Goal: Contribute content: Add original content to the website for others to see

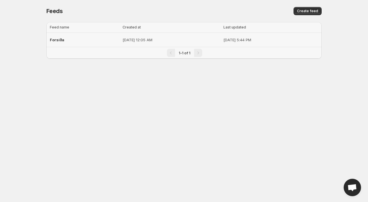
click at [85, 39] on div "Forsíða" at bounding box center [84, 40] width 69 height 10
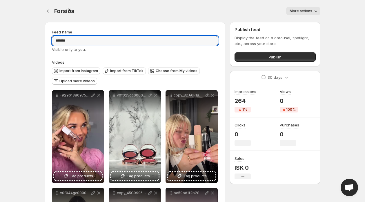
click at [364, 67] on body "**********" at bounding box center [182, 101] width 365 height 202
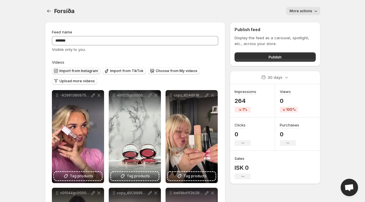
click at [82, 73] on button "Import from Instagram" at bounding box center [76, 70] width 48 height 7
click at [127, 72] on span "Import from TikTok" at bounding box center [126, 70] width 33 height 5
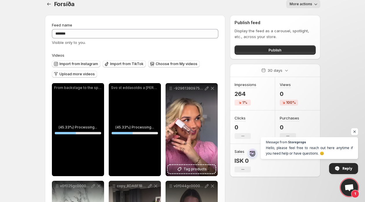
scroll to position [21, 0]
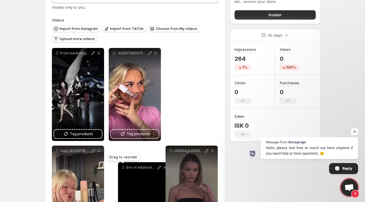
drag, startPoint x: 115, startPoint y: 75, endPoint x: 123, endPoint y: 145, distance: 71.0
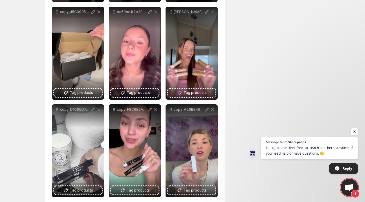
scroll to position [17, 0]
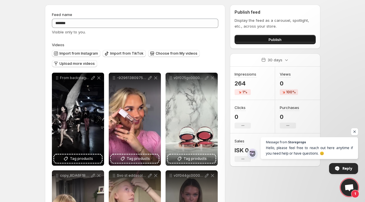
click at [290, 41] on button "Publish" at bounding box center [275, 39] width 81 height 9
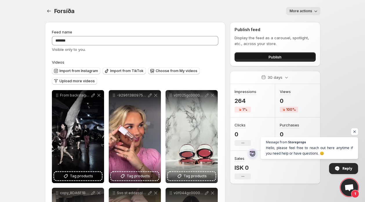
click at [288, 55] on button "Publish" at bounding box center [275, 56] width 81 height 9
